Goal: Information Seeking & Learning: Learn about a topic

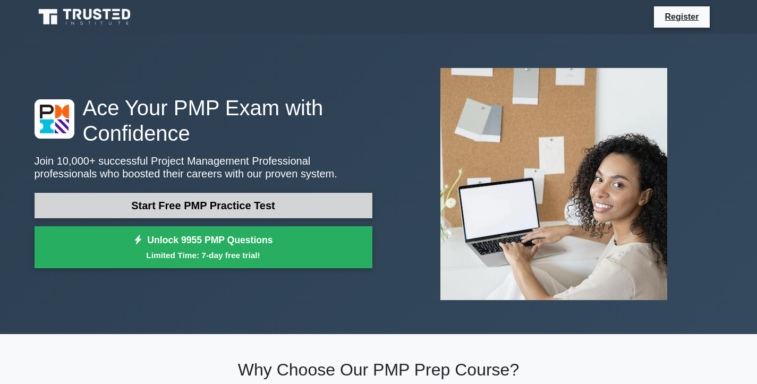
click at [217, 210] on link "Start Free PMP Practice Test" at bounding box center [204, 206] width 338 height 26
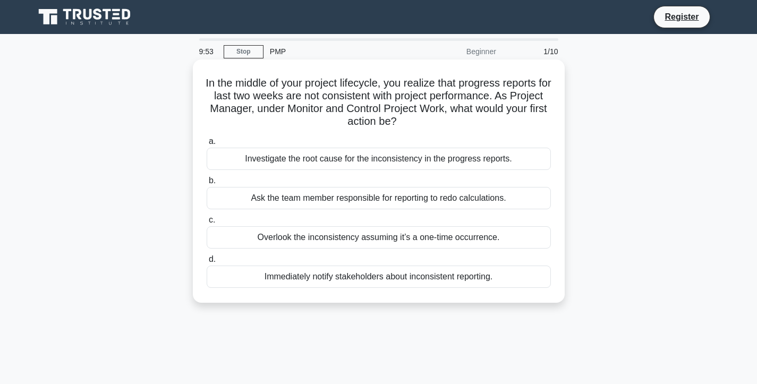
click at [257, 162] on div "Investigate the root cause for the inconsistency in the progress reports." at bounding box center [379, 159] width 344 height 22
click at [207, 145] on input "a. Investigate the root cause for the inconsistency in the progress reports." at bounding box center [207, 141] width 0 height 7
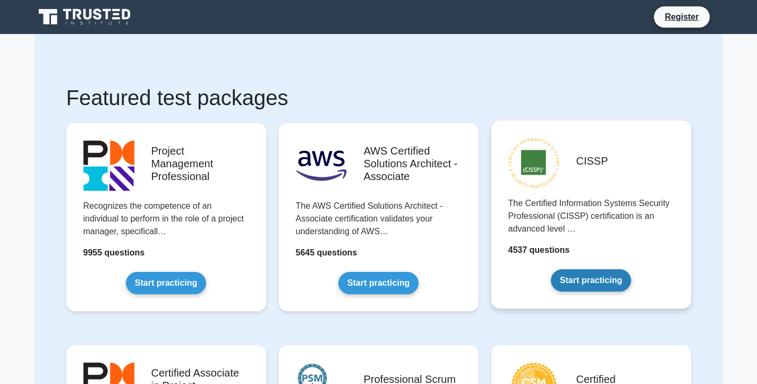
click at [594, 280] on link "Start practicing" at bounding box center [591, 280] width 80 height 22
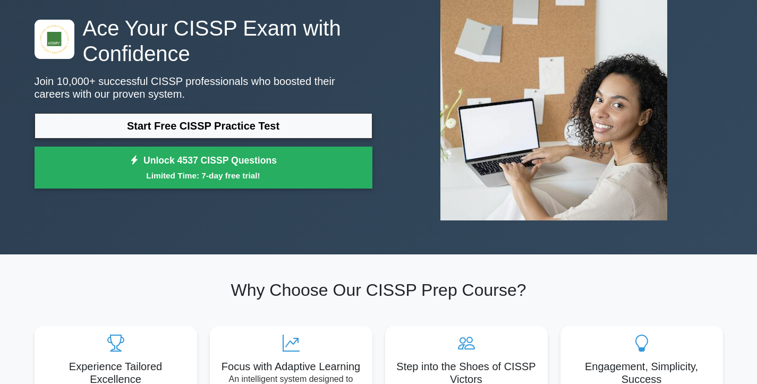
scroll to position [79, 0]
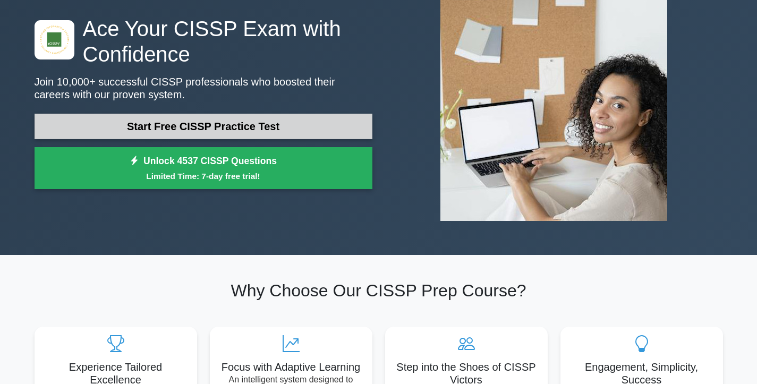
click at [281, 122] on link "Start Free CISSP Practice Test" at bounding box center [204, 127] width 338 height 26
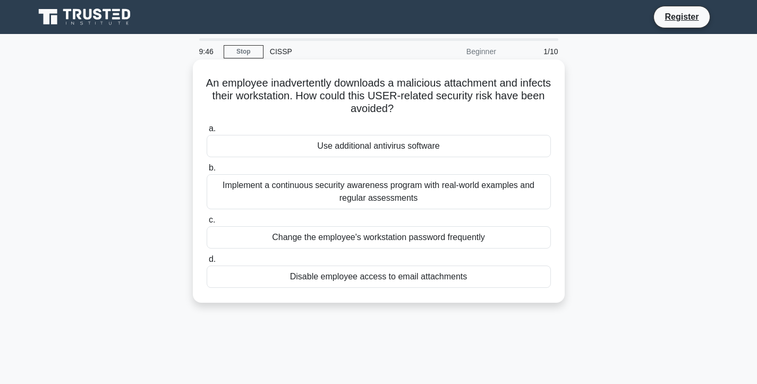
click at [345, 241] on div "Change the employee's workstation password frequently" at bounding box center [379, 237] width 344 height 22
click at [207, 224] on input "c. Change the employee's workstation password frequently" at bounding box center [207, 220] width 0 height 7
